Goal: Task Accomplishment & Management: Complete application form

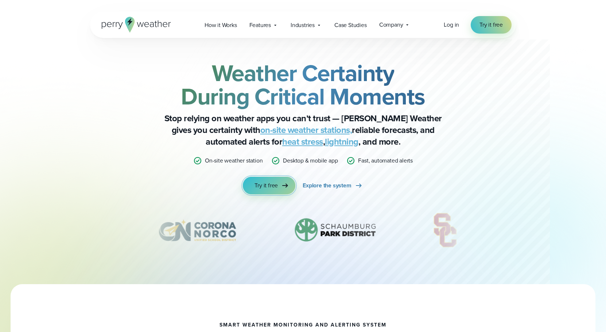
click at [265, 182] on span "Try it free" at bounding box center [266, 185] width 23 height 9
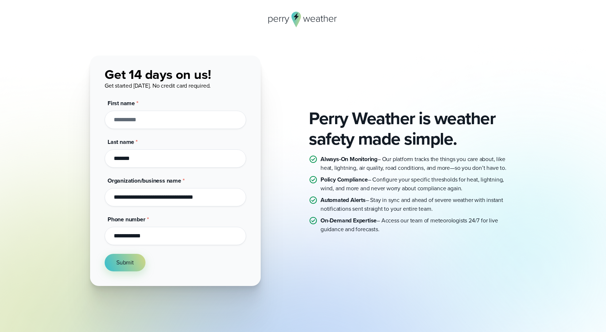
click at [191, 124] on input "First name *" at bounding box center [176, 120] width 142 height 18
click at [189, 121] on input "First name *" at bounding box center [176, 120] width 142 height 18
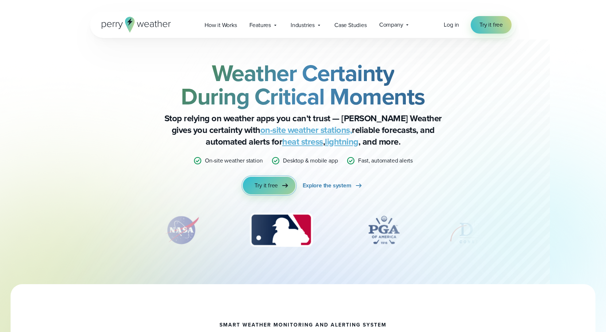
click at [277, 183] on span "Try it free" at bounding box center [266, 185] width 23 height 9
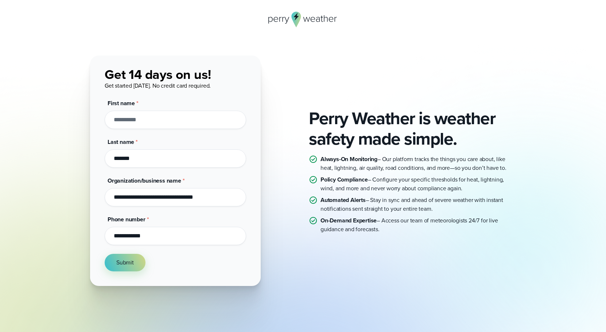
click at [158, 124] on input "First name *" at bounding box center [176, 120] width 142 height 18
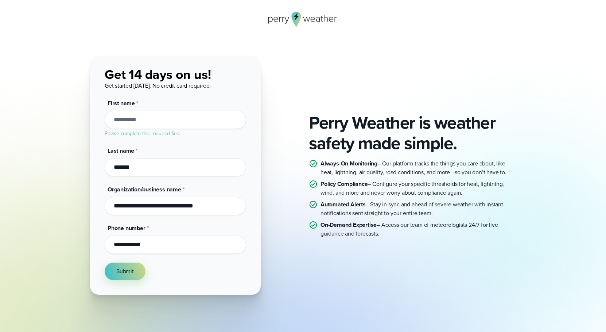
click at [124, 138] on form "**********" at bounding box center [176, 172] width 142 height 216
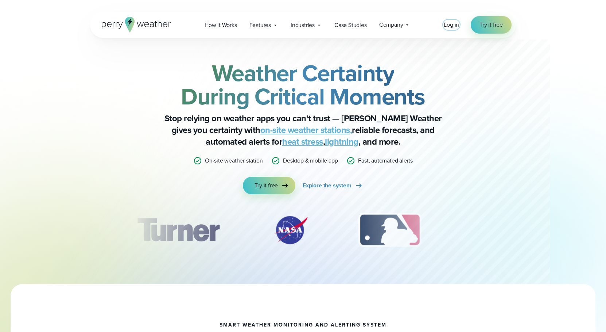
click at [452, 27] on span "Log in" at bounding box center [451, 24] width 15 height 8
